Goal: Book appointment/travel/reservation

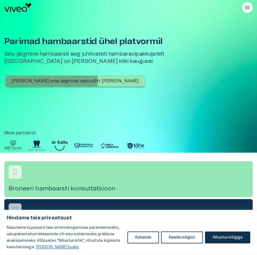
click at [44, 78] on p "[PERSON_NAME] oma järgmine vastuvõtt [PERSON_NAME]" at bounding box center [75, 81] width 127 height 6
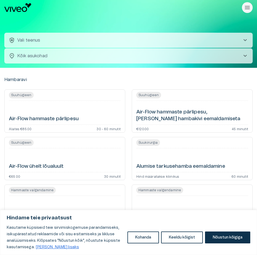
click at [29, 42] on p "Vali teenus" at bounding box center [28, 40] width 23 height 6
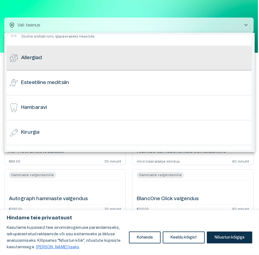
scroll to position [27, 0]
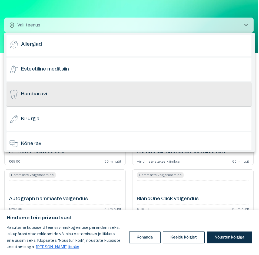
click at [45, 92] on h6 "Hambaravi" at bounding box center [34, 94] width 26 height 7
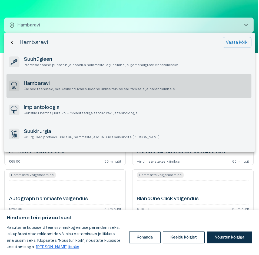
click at [47, 89] on p "Üldised teenused, mis keskenduvad suuõõne üldise tervise säilitamisele ja paran…" at bounding box center [99, 89] width 151 height 5
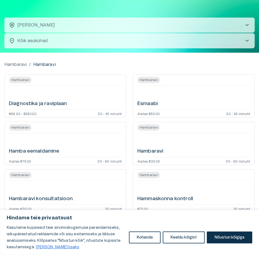
click at [36, 44] on body "Hindame teie privaatsust Kasutame küpsiseid teie sirvimiskogemuse parandamiseks…" at bounding box center [129, 112] width 259 height 255
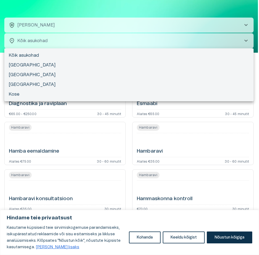
click at [46, 28] on div at bounding box center [129, 127] width 259 height 255
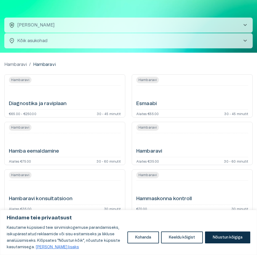
click at [46, 22] on button "health_and_safety [PERSON_NAME] chevron_right" at bounding box center [128, 25] width 249 height 15
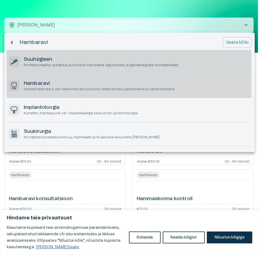
click at [40, 67] on p "Professionaalne puhastus ja hooldus hammaste lagunemise ja igemehaiguste enneta…" at bounding box center [101, 65] width 154 height 5
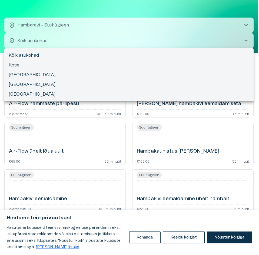
click at [39, 47] on body "Hindame teie privaatsust Kasutame küpsiseid teie sirvimiskogemuse parandamiseks…" at bounding box center [129, 112] width 259 height 255
click at [39, 47] on div at bounding box center [129, 127] width 259 height 255
